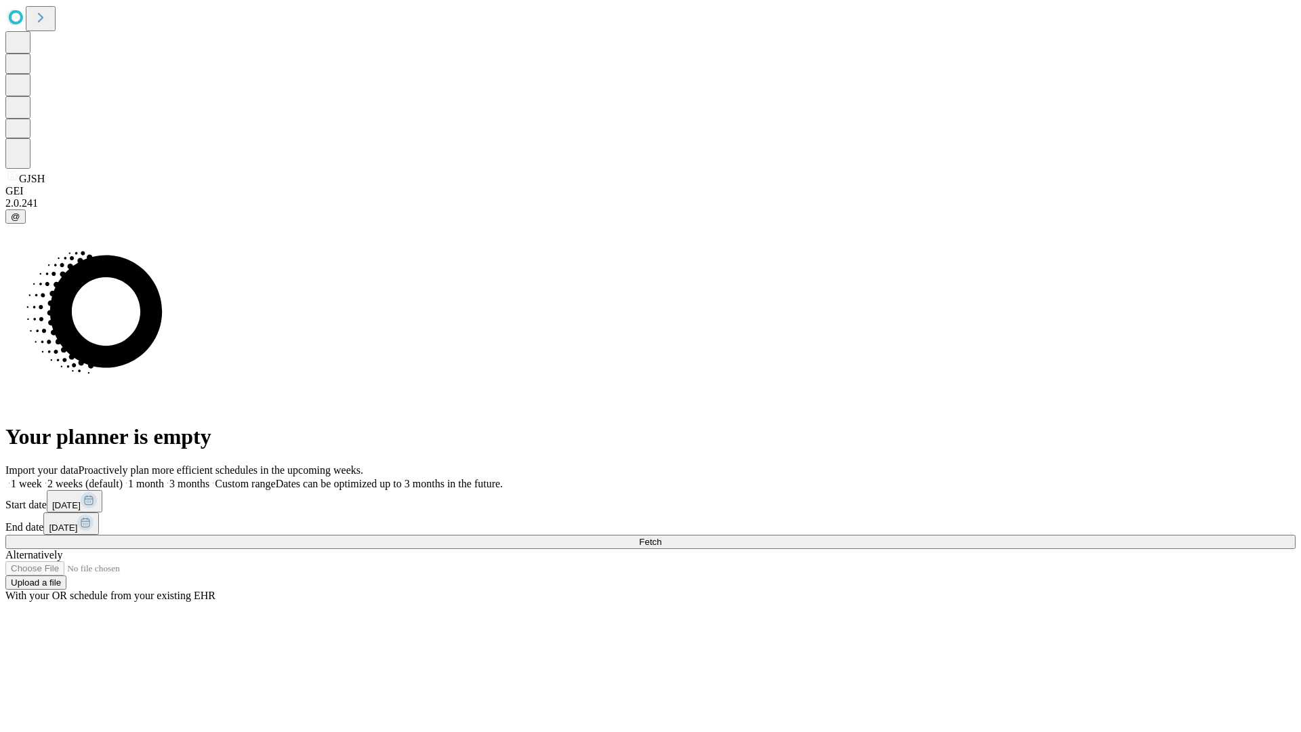
click at [661, 537] on span "Fetch" at bounding box center [650, 542] width 22 height 10
